Goal: Task Accomplishment & Management: Manage account settings

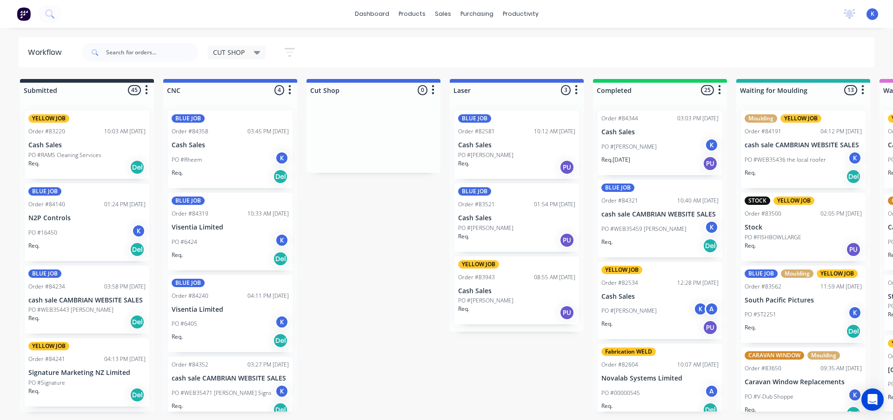
scroll to position [10, 0]
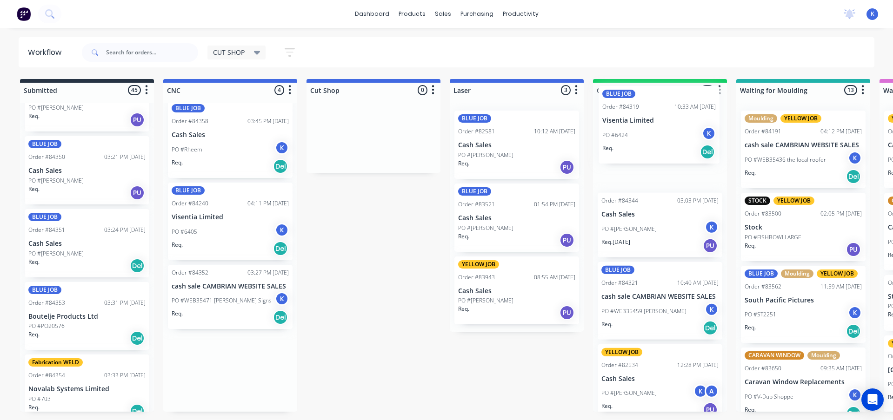
drag, startPoint x: 190, startPoint y: 224, endPoint x: 623, endPoint y: 129, distance: 443.5
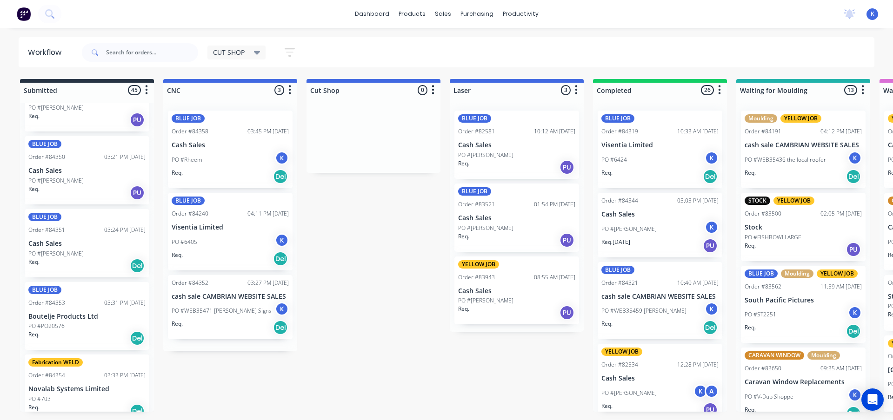
scroll to position [0, 0]
click at [224, 52] on span "CUT SHOP" at bounding box center [229, 52] width 32 height 10
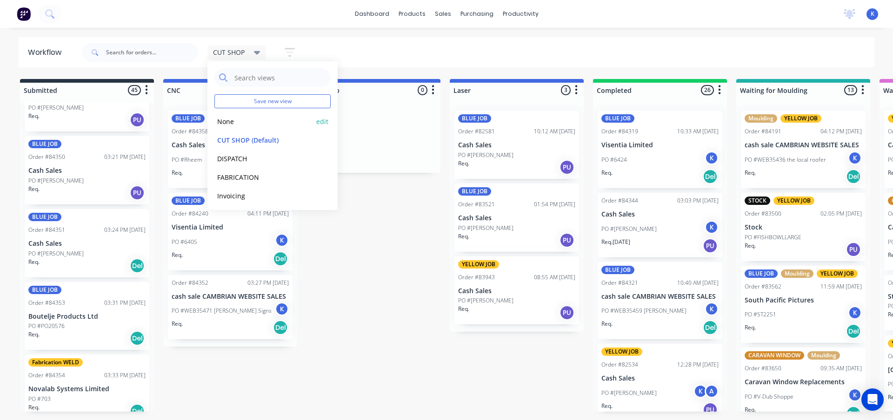
click at [232, 117] on button "None" at bounding box center [263, 121] width 99 height 11
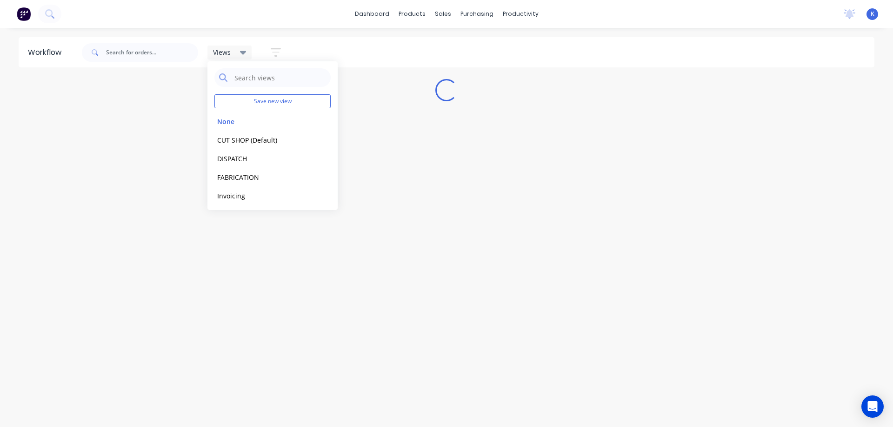
click at [388, 319] on div "Workflow Views Save new view None edit CUT SHOP (Default) edit DISPATCH edit FA…" at bounding box center [446, 222] width 893 height 371
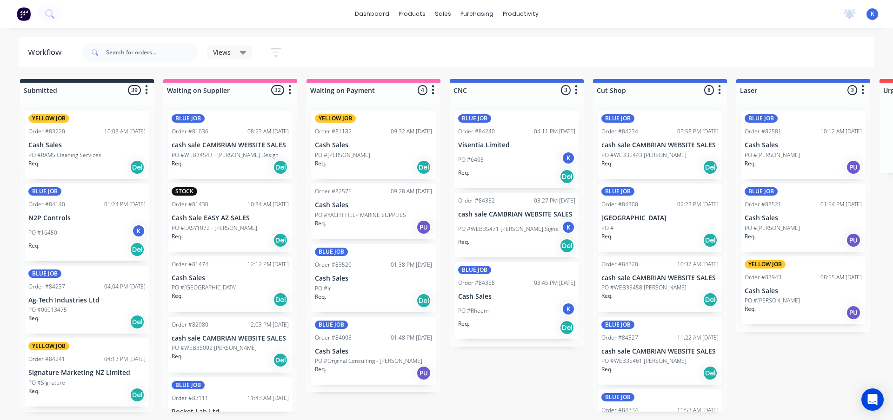
drag, startPoint x: 619, startPoint y: 387, endPoint x: 648, endPoint y: 420, distance: 43.8
click at [625, 393] on div "BLUE JOB Order #84234 03:58 PM [DATE] cash sale CAMBRIAN WEBSITE SALES PO #WEB3…" at bounding box center [660, 257] width 134 height 309
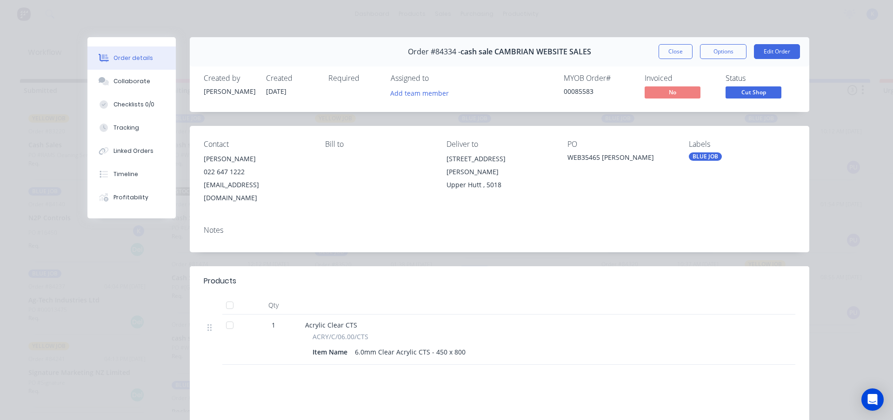
click at [671, 48] on button "Close" at bounding box center [675, 51] width 34 height 15
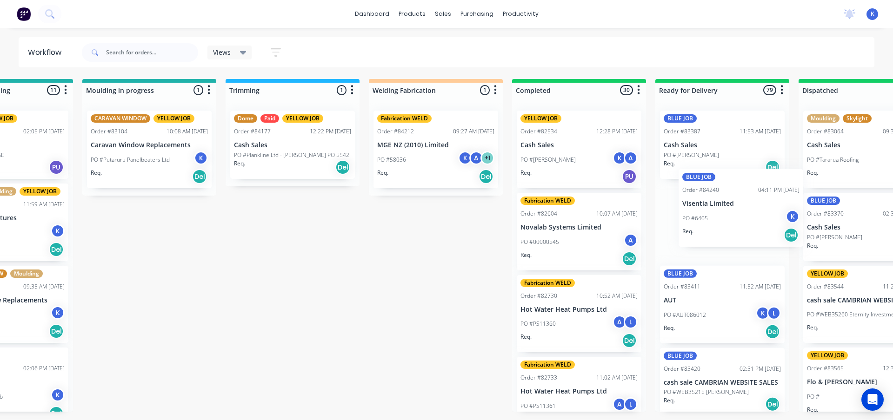
scroll to position [0, 1687]
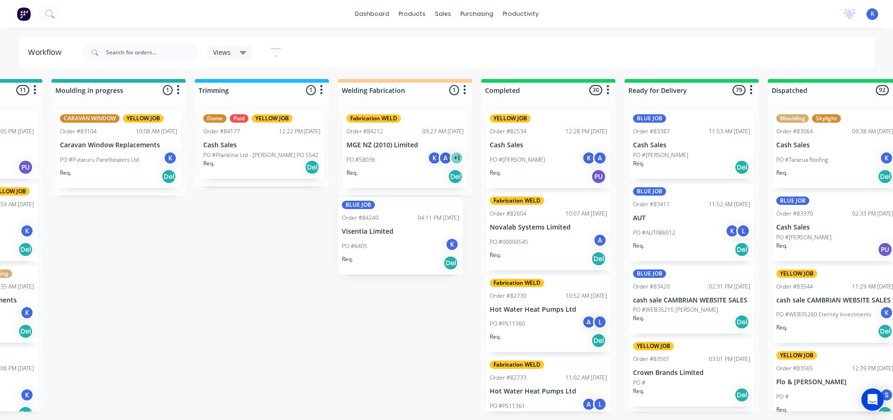
drag, startPoint x: 240, startPoint y: 185, endPoint x: 368, endPoint y: 238, distance: 138.0
click at [370, 238] on div "Submitted 39 Sort By Created date Required date Order number Customer name Most…" at bounding box center [92, 245] width 3573 height 333
drag, startPoint x: 435, startPoint y: 419, endPoint x: 428, endPoint y: 420, distance: 6.5
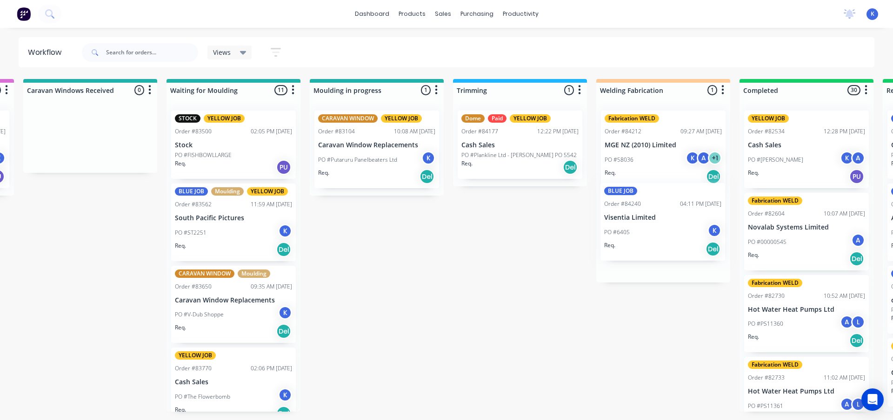
scroll to position [0, 1430]
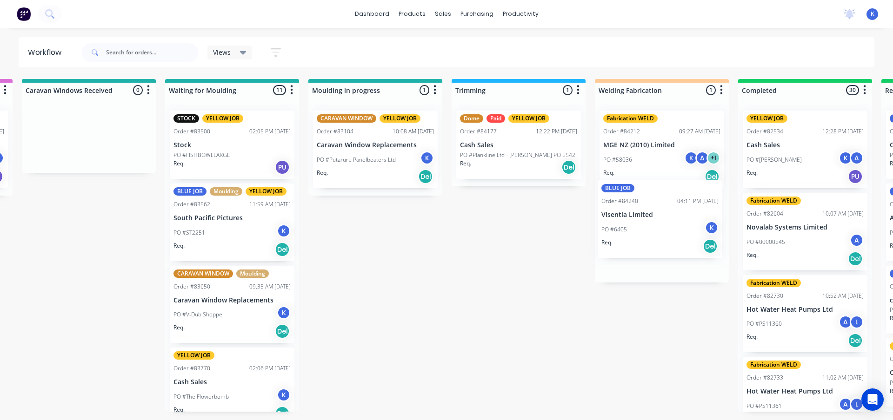
drag, startPoint x: 336, startPoint y: 179, endPoint x: 635, endPoint y: 232, distance: 304.1
click at [635, 232] on div "Submitted 39 Sort By Created date Required date Order number Customer name Most…" at bounding box center [349, 245] width 3573 height 333
click at [227, 50] on span "Views" at bounding box center [222, 52] width 18 height 10
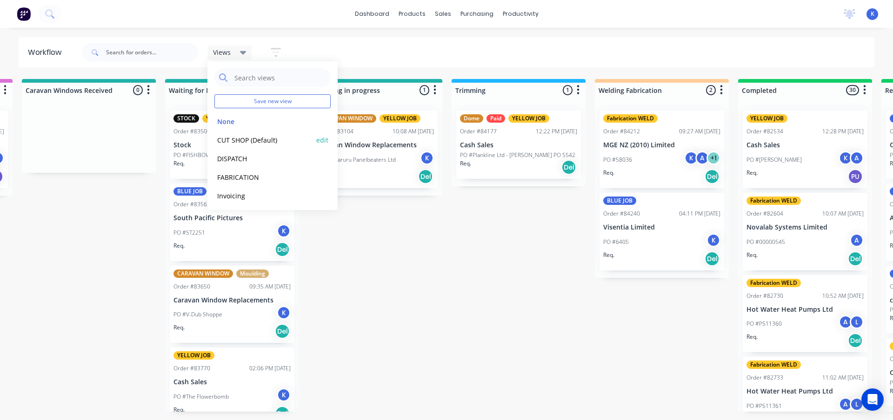
click at [257, 139] on button "CUT SHOP (Default)" at bounding box center [263, 140] width 99 height 11
